Goal: Find contact information: Find contact information

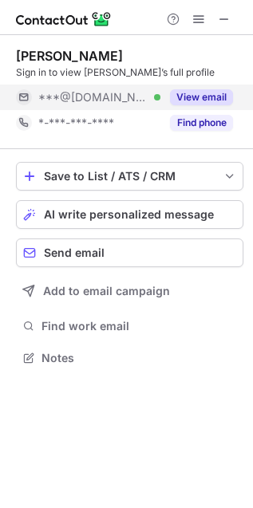
scroll to position [347, 253]
click at [218, 94] on button "View email" at bounding box center [201, 97] width 63 height 16
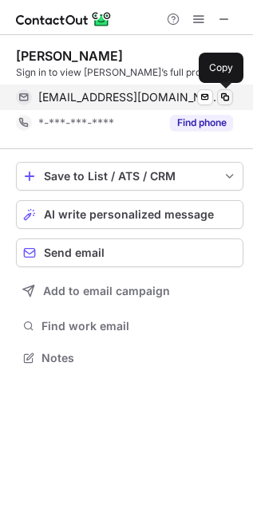
click at [225, 91] on span at bounding box center [224, 97] width 13 height 13
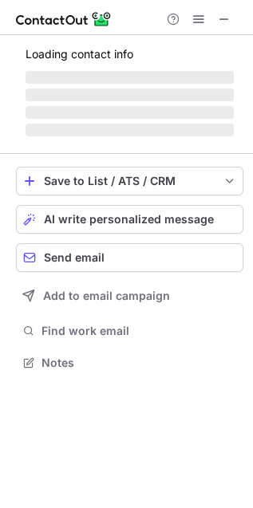
scroll to position [372, 253]
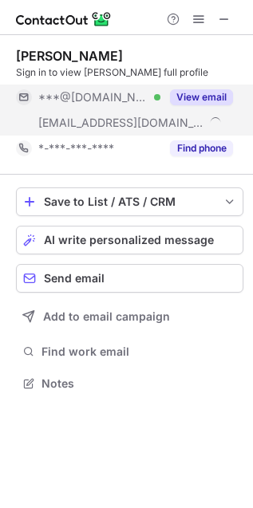
click at [210, 100] on button "View email" at bounding box center [201, 97] width 63 height 16
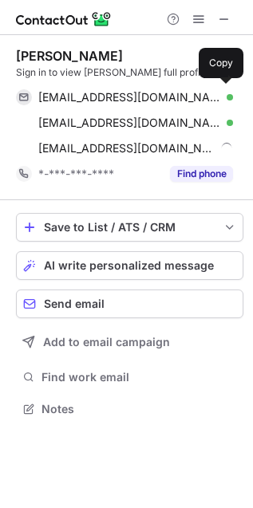
scroll to position [397, 253]
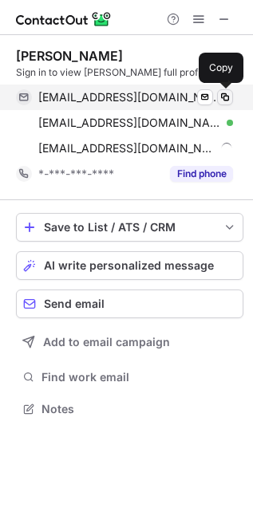
click at [218, 98] on span at bounding box center [224, 97] width 13 height 13
click at [205, 98] on span at bounding box center [204, 97] width 13 height 13
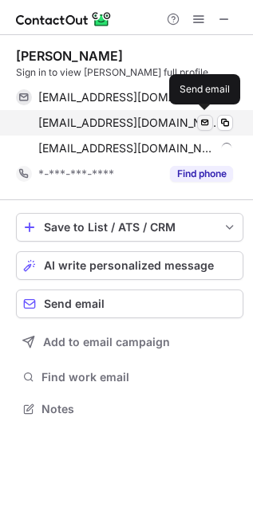
click at [210, 122] on span at bounding box center [204, 122] width 13 height 13
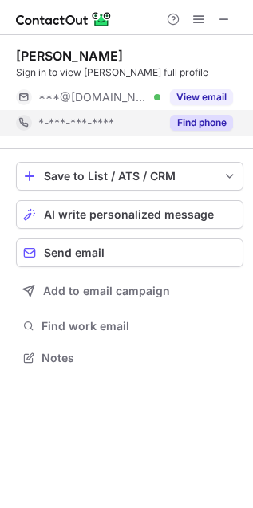
scroll to position [347, 253]
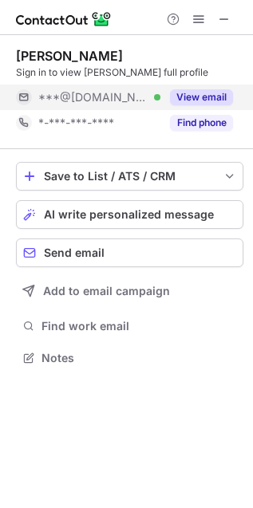
click at [222, 93] on button "View email" at bounding box center [201, 97] width 63 height 16
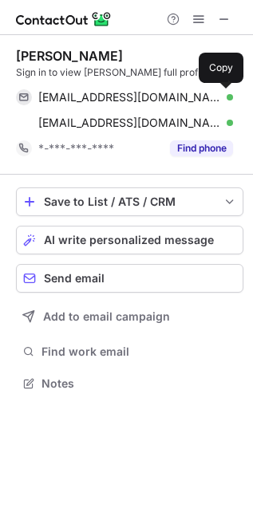
scroll to position [372, 253]
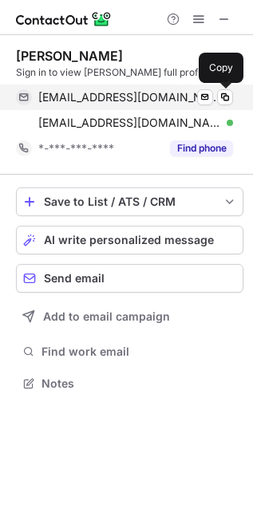
click at [213, 94] on div "vietlawyer@yahoo.com Verified" at bounding box center [135, 97] width 194 height 14
click at [225, 104] on button at bounding box center [225, 97] width 16 height 16
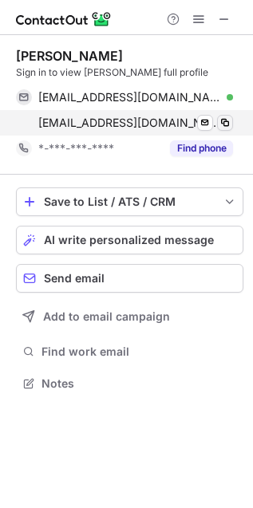
scroll to position [372, 253]
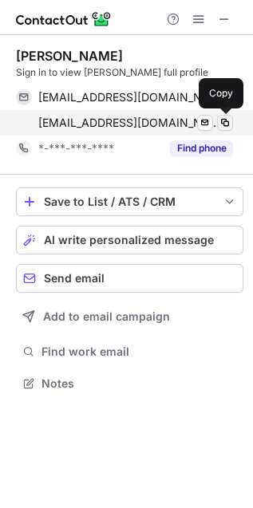
click at [231, 128] on button at bounding box center [225, 123] width 16 height 16
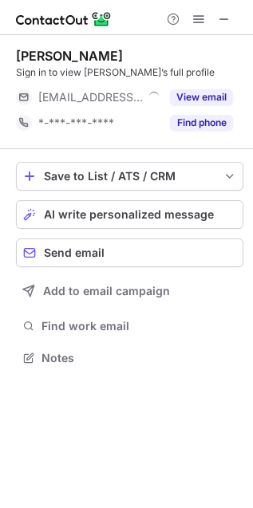
scroll to position [347, 253]
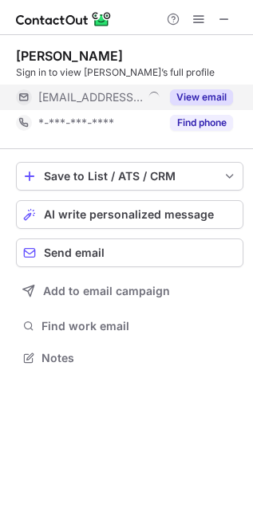
click at [210, 96] on button "View email" at bounding box center [201, 97] width 63 height 16
click at [251, 104] on div "Erick Gomez Sign in to view Erick’s full profile ***@peopleready.com *-***-***-…" at bounding box center [126, 208] width 253 height 347
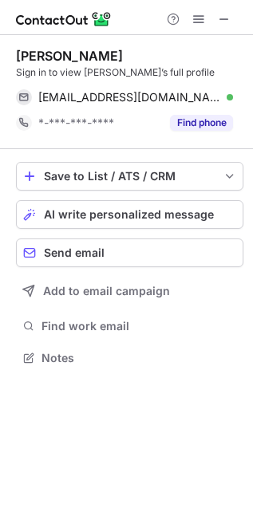
click at [234, 90] on div "egomez@peopleready.com Verified Send email Copy" at bounding box center [129, 97] width 227 height 26
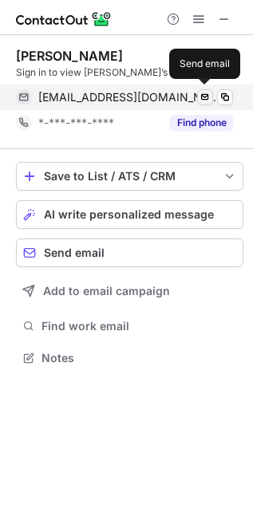
click at [207, 91] on span at bounding box center [204, 97] width 13 height 13
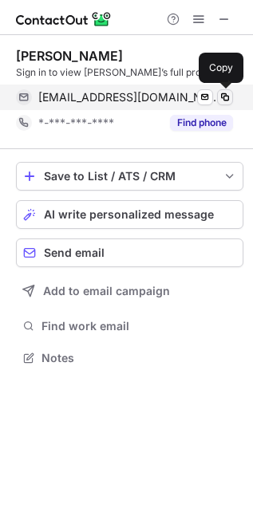
click at [223, 92] on span at bounding box center [224, 97] width 13 height 13
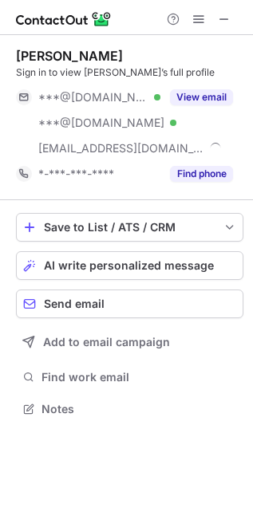
scroll to position [397, 253]
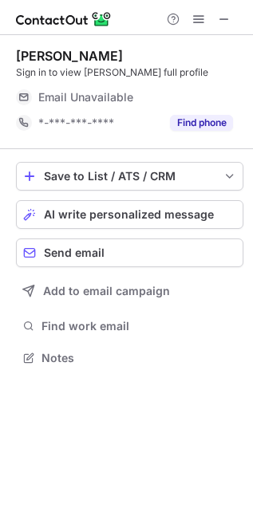
scroll to position [347, 253]
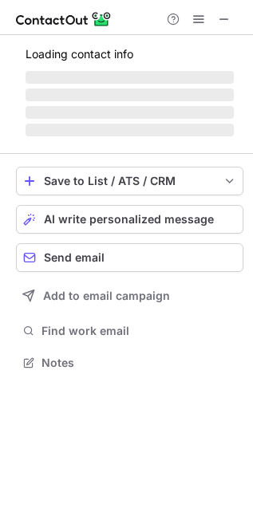
scroll to position [372, 253]
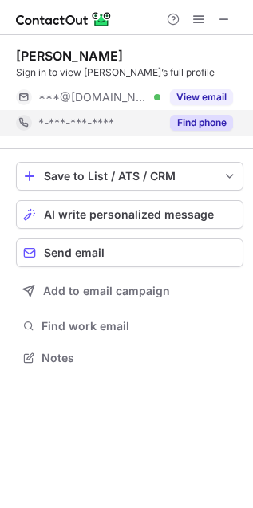
scroll to position [347, 253]
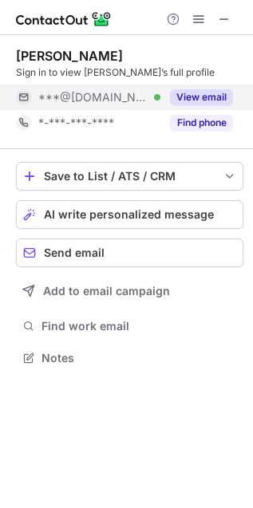
click at [218, 84] on div "View email" at bounding box center [196, 97] width 73 height 26
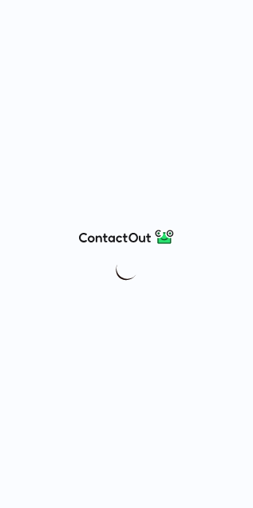
click at [248, 112] on div at bounding box center [126, 254] width 253 height 508
click at [228, 71] on div at bounding box center [126, 254] width 253 height 508
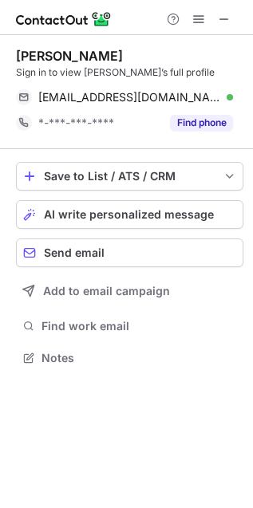
click at [233, 92] on div "[EMAIL_ADDRESS][DOMAIN_NAME] Verified Send email Copy" at bounding box center [129, 97] width 227 height 26
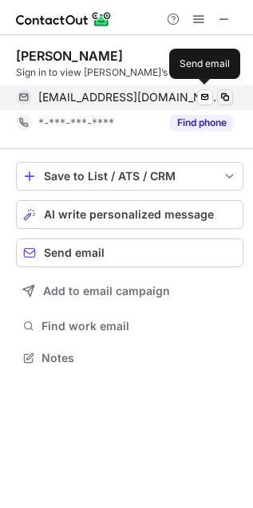
drag, startPoint x: 187, startPoint y: 95, endPoint x: 226, endPoint y: 96, distance: 38.3
click at [186, 94] on div "[EMAIL_ADDRESS][DOMAIN_NAME] Verified" at bounding box center [135, 97] width 194 height 14
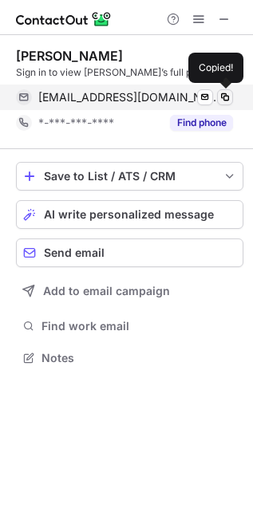
click at [231, 92] on button at bounding box center [225, 97] width 16 height 16
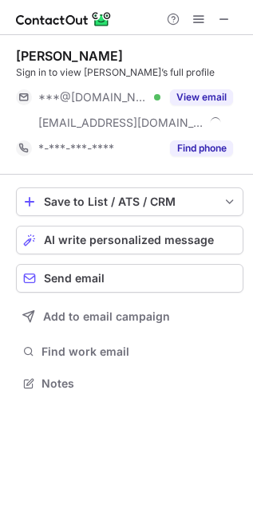
scroll to position [372, 253]
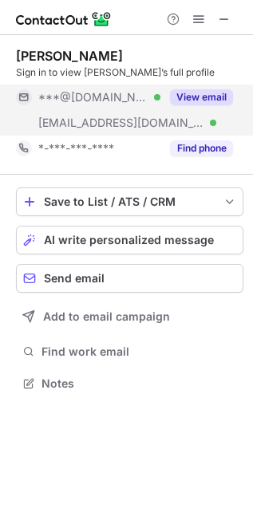
click at [185, 94] on button "View email" at bounding box center [201, 97] width 63 height 16
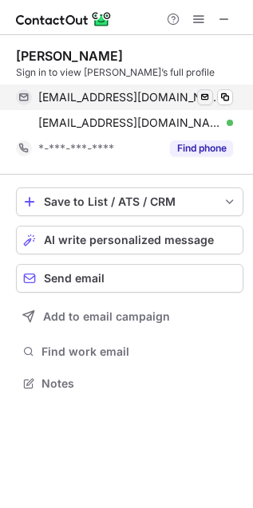
click at [202, 89] on button at bounding box center [205, 97] width 16 height 16
click at [212, 90] on div "[EMAIL_ADDRESS][DOMAIN_NAME] Verified" at bounding box center [135, 97] width 194 height 14
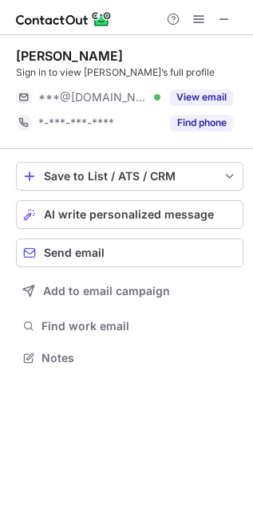
scroll to position [347, 253]
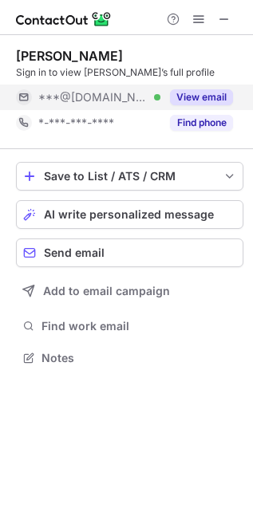
drag, startPoint x: 205, startPoint y: 81, endPoint x: 213, endPoint y: 88, distance: 10.7
click at [208, 81] on div "[PERSON_NAME] Sign in to view [PERSON_NAME]’s full profile ***@[DOMAIN_NAME] Ve…" at bounding box center [129, 92] width 227 height 88
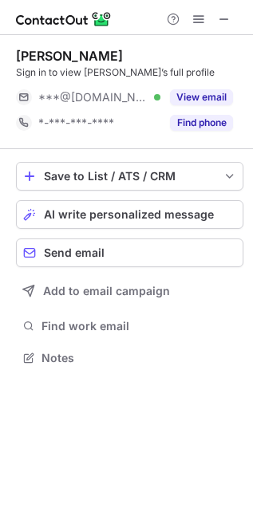
scroll to position [347, 253]
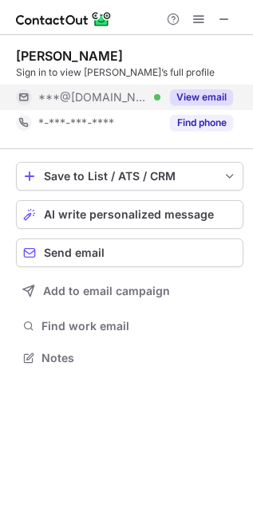
click at [196, 100] on button "View email" at bounding box center [201, 97] width 63 height 16
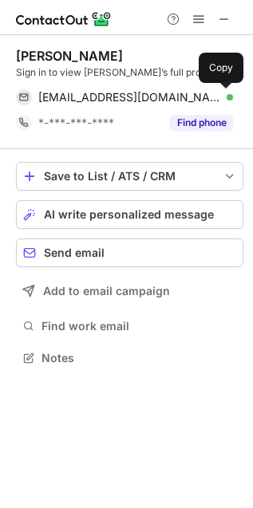
click at [231, 100] on button at bounding box center [225, 97] width 16 height 16
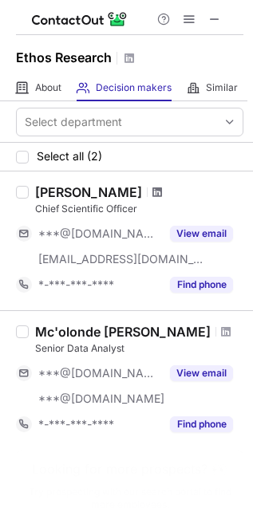
click at [152, 188] on span at bounding box center [157, 192] width 10 height 13
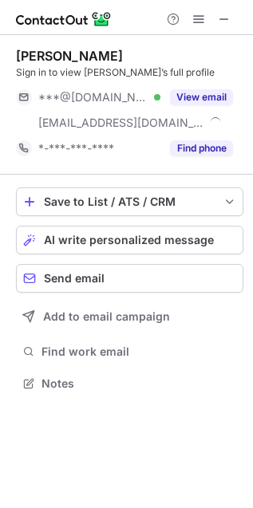
scroll to position [372, 253]
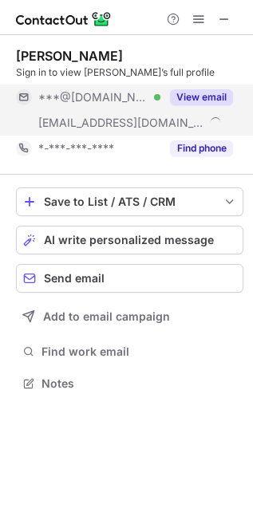
click at [187, 96] on button "View email" at bounding box center [201, 97] width 63 height 16
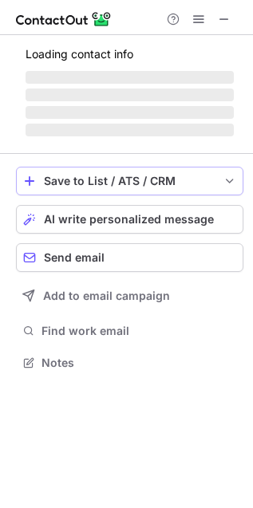
scroll to position [372, 253]
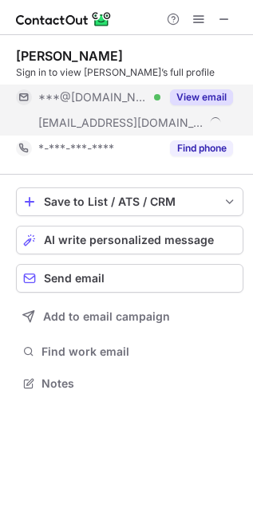
click at [191, 91] on button "View email" at bounding box center [201, 97] width 63 height 16
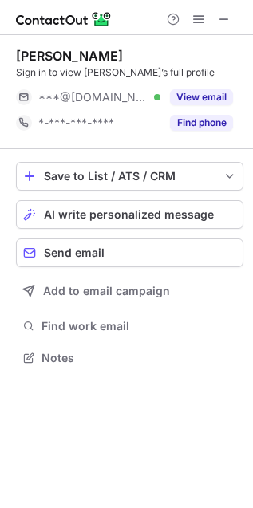
scroll to position [347, 253]
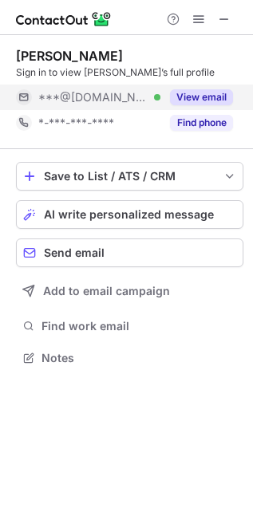
click at [218, 92] on button "View email" at bounding box center [201, 97] width 63 height 16
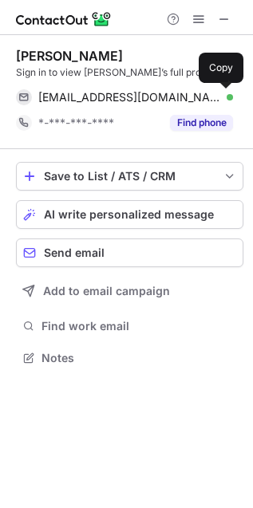
click at [217, 96] on button at bounding box center [225, 97] width 16 height 16
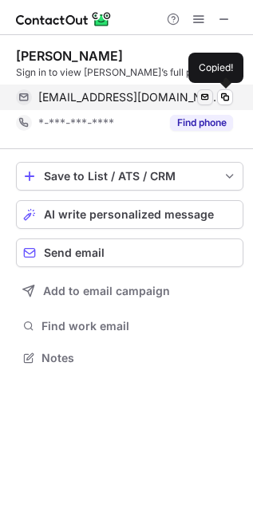
click at [204, 97] on span at bounding box center [204, 97] width 13 height 13
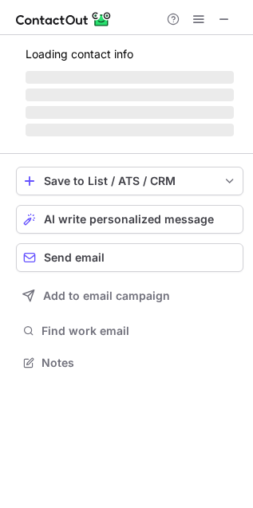
scroll to position [347, 253]
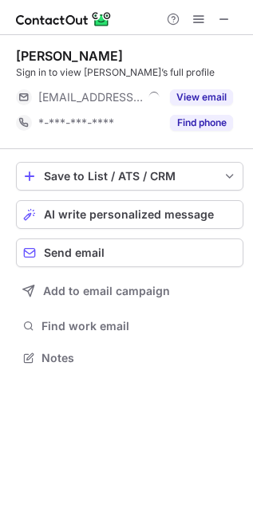
scroll to position [347, 253]
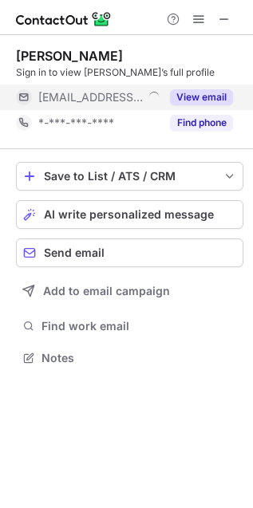
click at [206, 92] on button "View email" at bounding box center [201, 97] width 63 height 16
click at [228, 96] on div "***@ftr.com" at bounding box center [135, 97] width 194 height 14
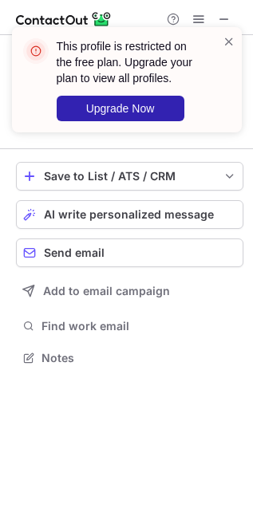
click at [229, 89] on div "This profile is restricted on the free plan. Upgrade your plan to view all prof…" at bounding box center [126, 86] width 255 height 150
click at [229, 89] on div at bounding box center [228, 79] width 13 height 92
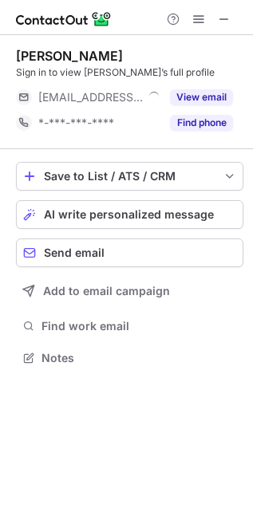
scroll to position [347, 253]
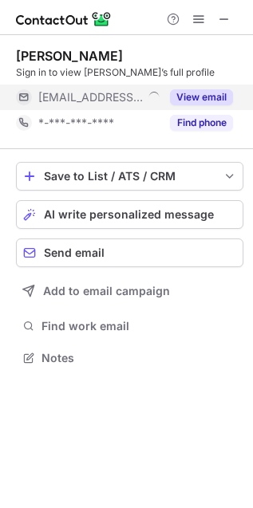
click at [202, 88] on div "View email" at bounding box center [196, 97] width 73 height 26
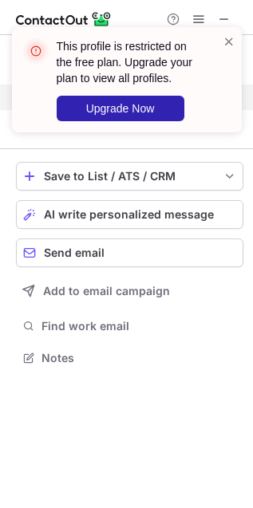
click at [209, 90] on div "This profile is restricted on the free plan. Upgrade your plan to view all prof…" at bounding box center [137, 79] width 161 height 83
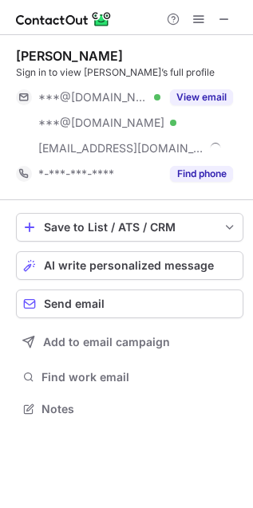
scroll to position [397, 253]
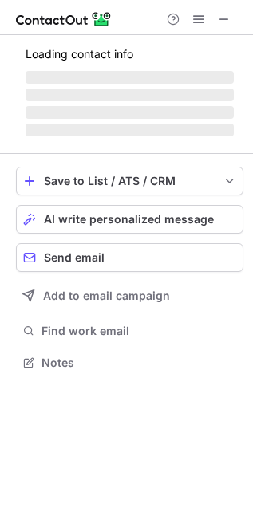
scroll to position [372, 253]
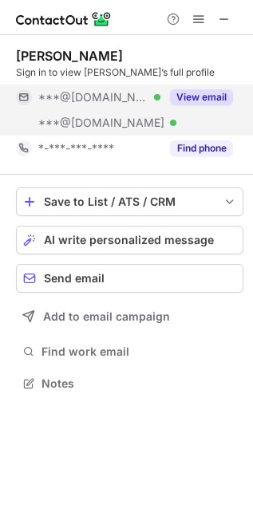
click at [210, 84] on div "View email" at bounding box center [196, 97] width 73 height 26
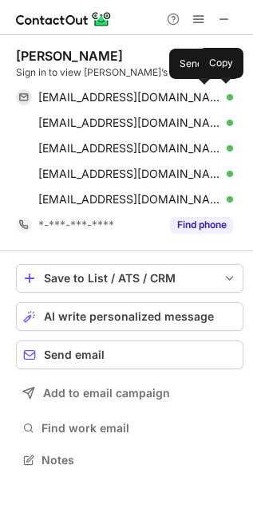
click at [209, 96] on span at bounding box center [204, 97] width 13 height 13
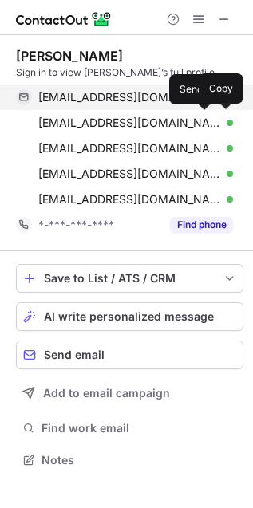
scroll to position [448, 253]
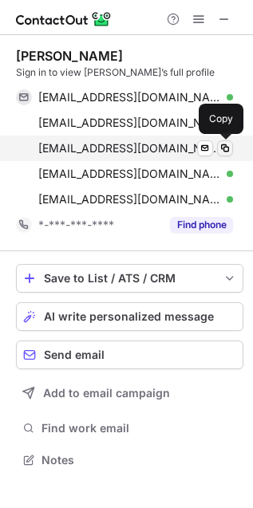
click at [217, 143] on button at bounding box center [225, 148] width 16 height 16
click at [217, 144] on button at bounding box center [225, 148] width 16 height 16
click at [210, 170] on span at bounding box center [204, 173] width 13 height 13
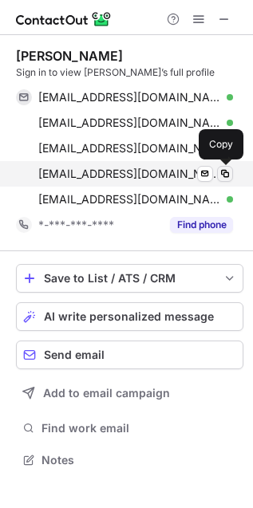
click at [217, 175] on button at bounding box center [225, 174] width 16 height 16
